Goal: Task Accomplishment & Management: Complete application form

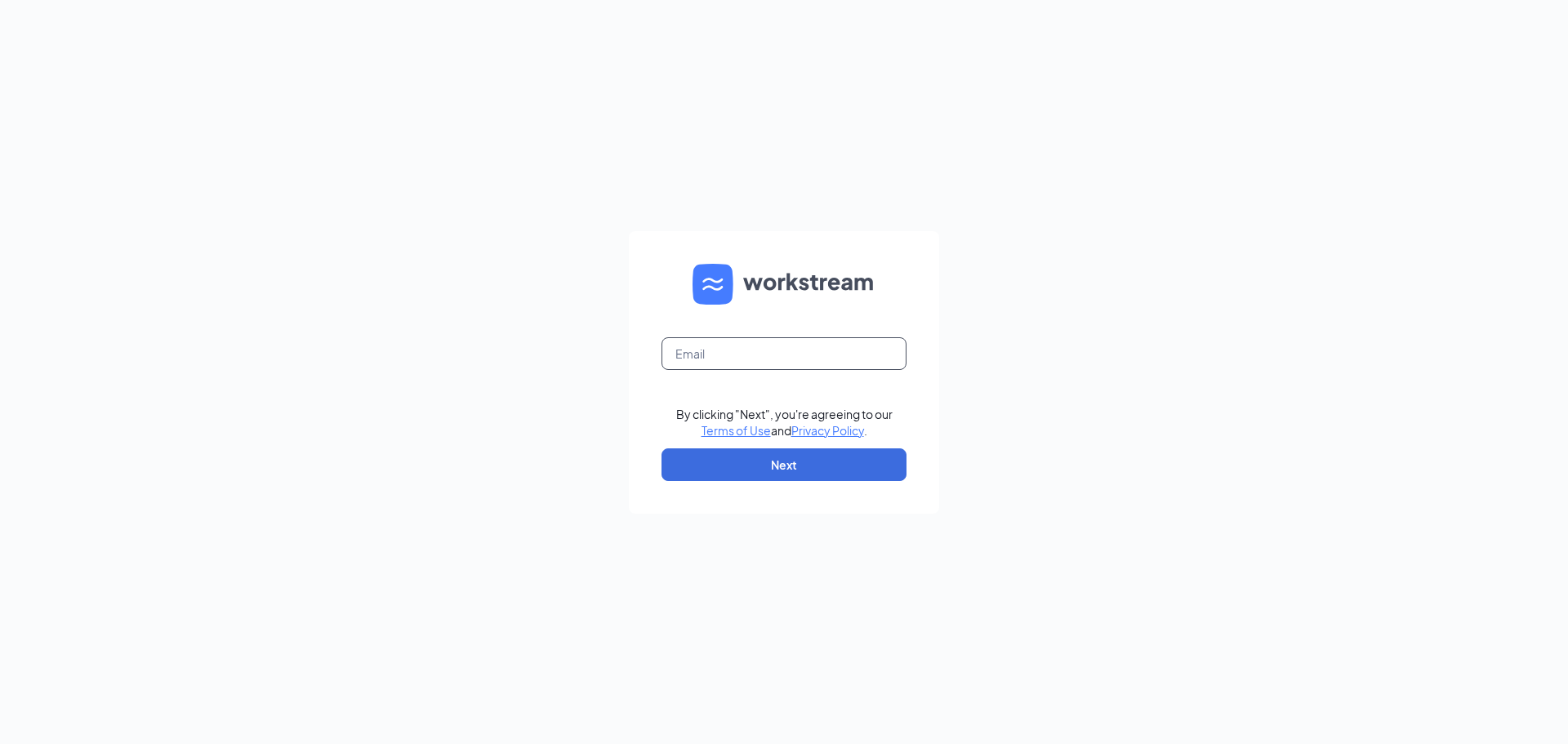
click at [740, 352] on input "text" at bounding box center [784, 354] width 245 height 33
click at [783, 362] on input "text" at bounding box center [784, 354] width 245 height 33
